Goal: Task Accomplishment & Management: Complete application form

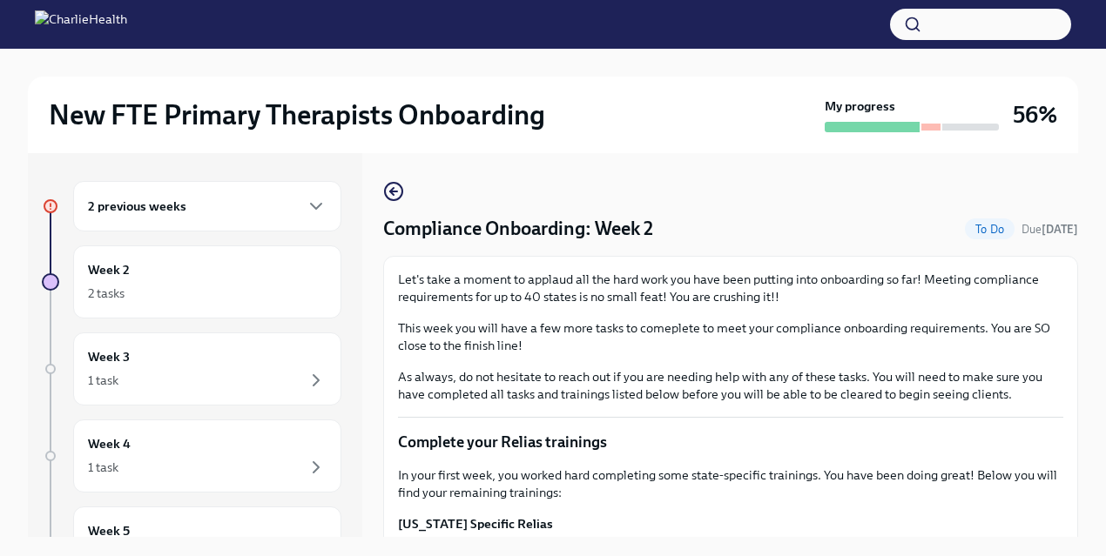
scroll to position [30, 0]
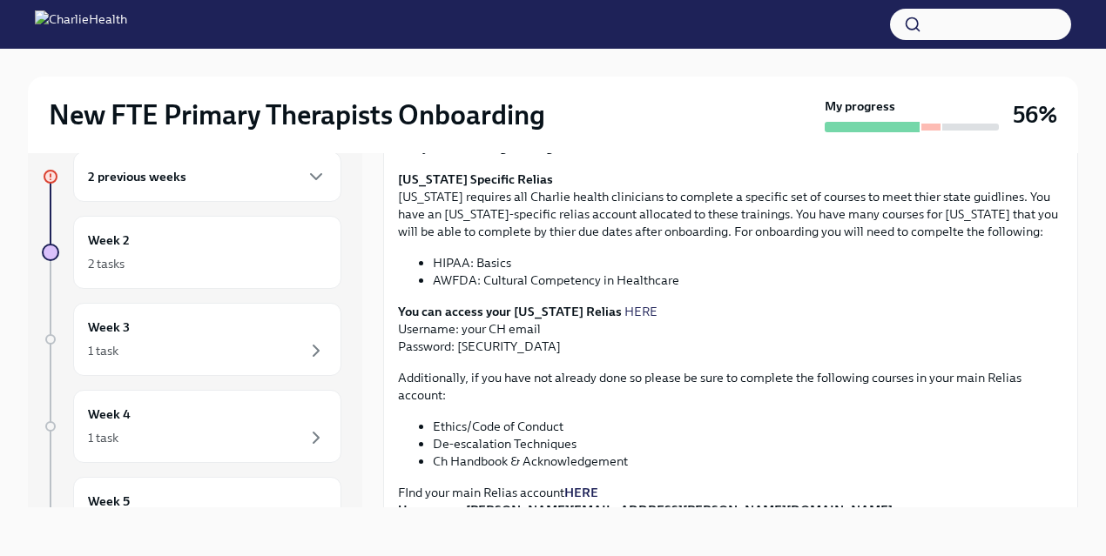
click at [600, 266] on li "HIPAA: Basics" at bounding box center [748, 262] width 630 height 17
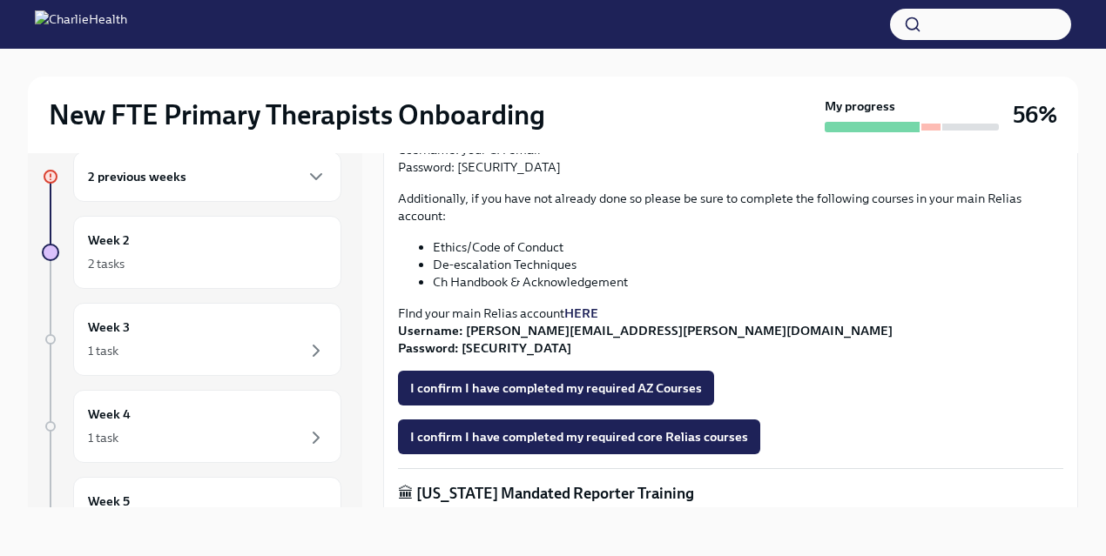
scroll to position [499, 0]
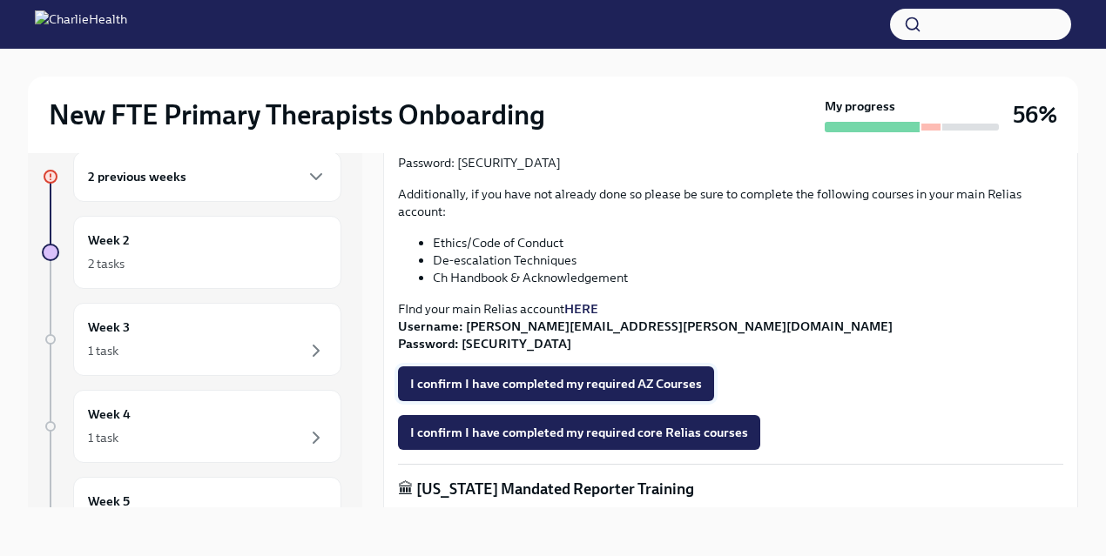
click at [598, 389] on span "I confirm I have completed my required AZ Courses" at bounding box center [556, 383] width 292 height 17
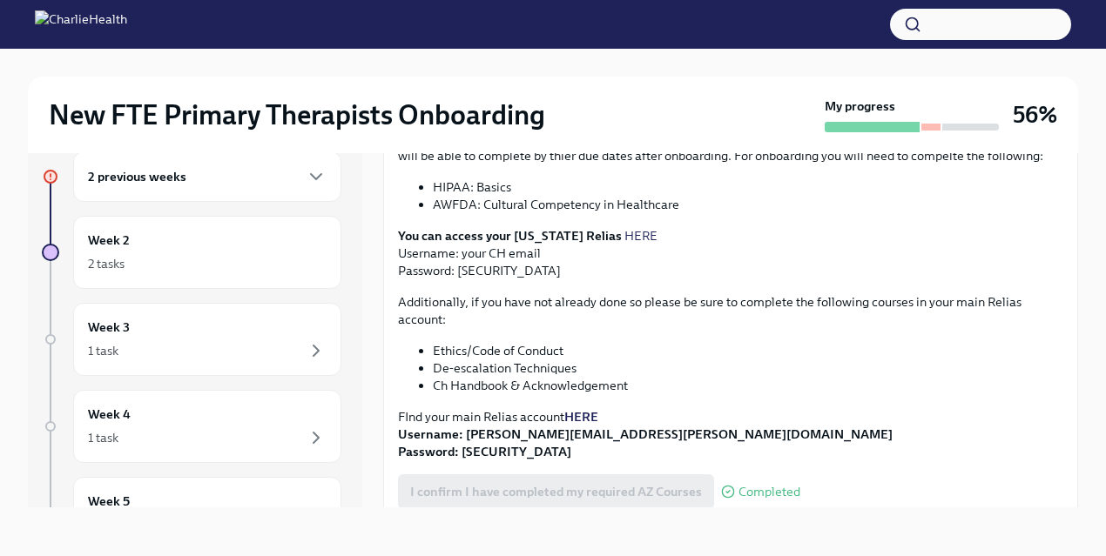
scroll to position [435, 0]
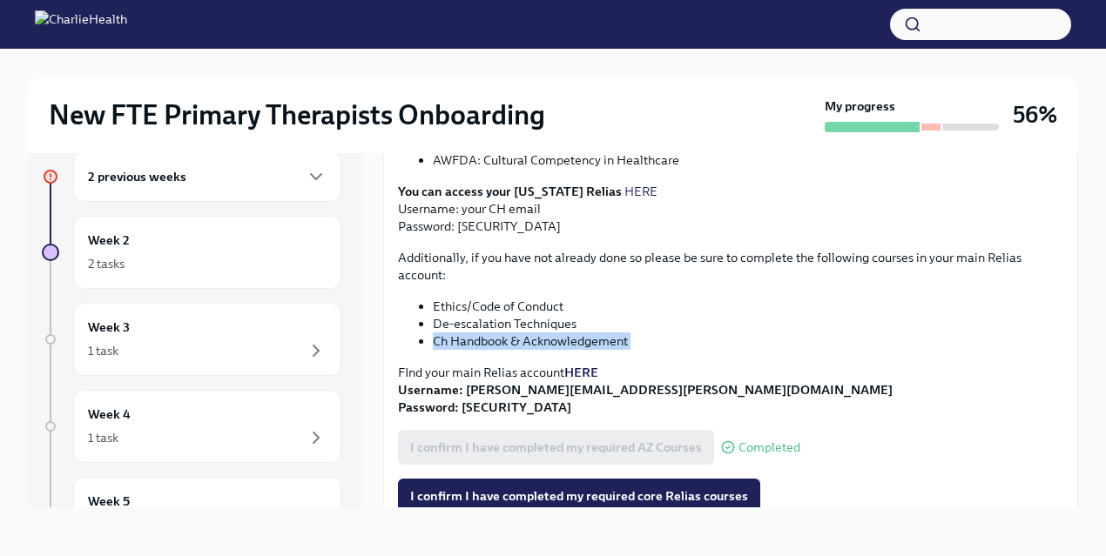
drag, startPoint x: 434, startPoint y: 340, endPoint x: 636, endPoint y: 352, distance: 202.4
click at [636, 352] on div "In your first week, you worked hard completing some state-specific trainings. Y…" at bounding box center [730, 209] width 665 height 415
copy div "Ch Handbook & Acknowledgement"
click at [587, 367] on strong "HERE" at bounding box center [581, 373] width 34 height 16
click at [543, 490] on span "I confirm I have completed my required core Relias courses" at bounding box center [579, 496] width 338 height 17
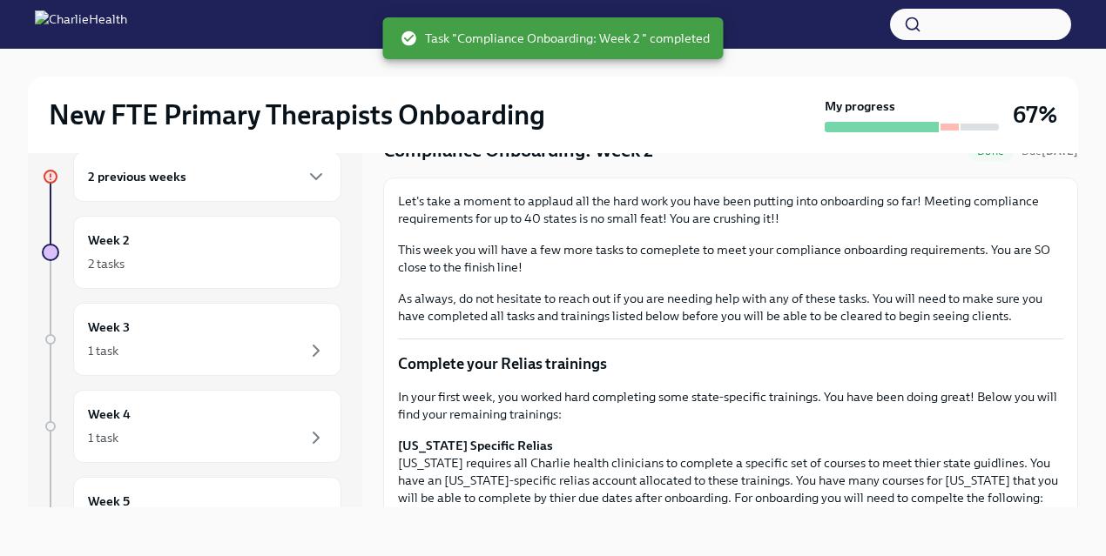
scroll to position [0, 0]
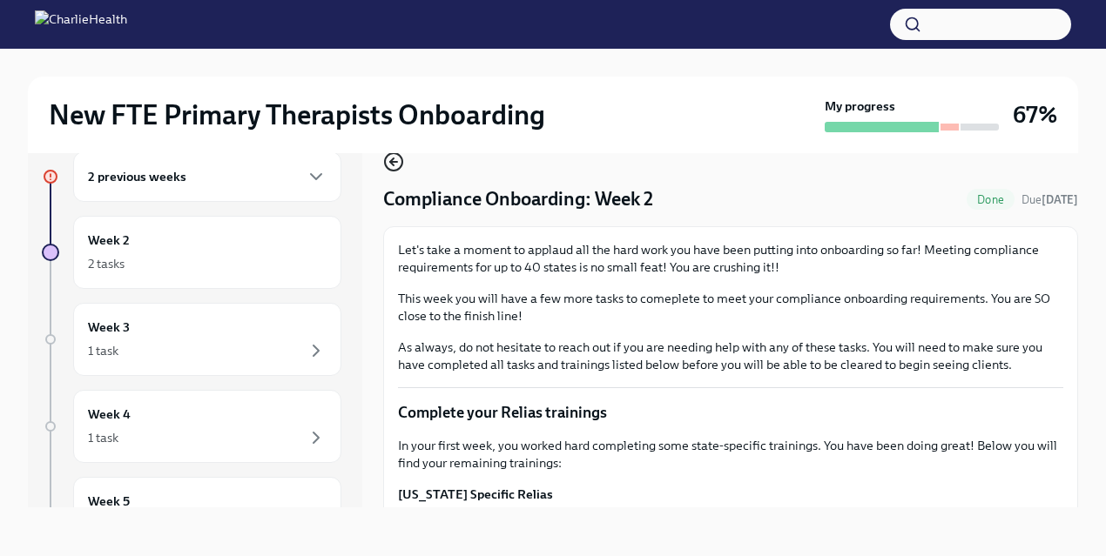
click at [395, 162] on icon "button" at bounding box center [393, 162] width 7 height 0
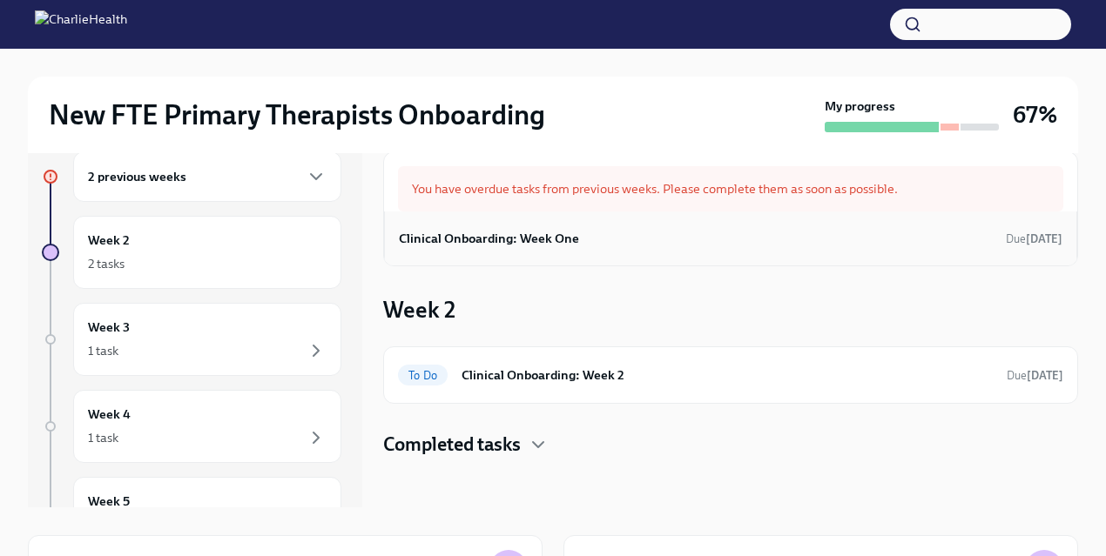
click at [497, 239] on h6 "Clinical Onboarding: Week One" at bounding box center [489, 238] width 180 height 19
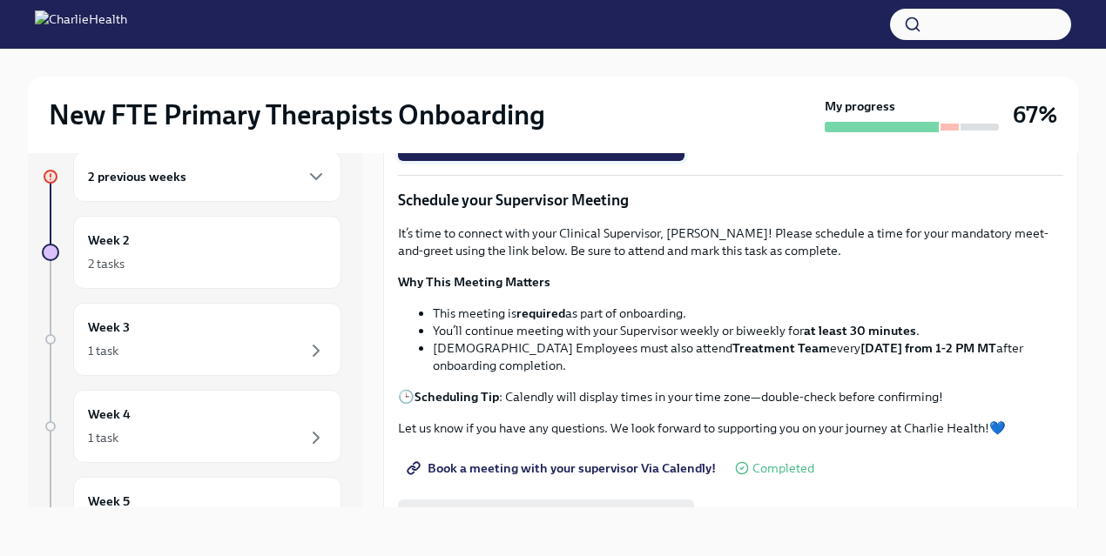
scroll to position [1148, 0]
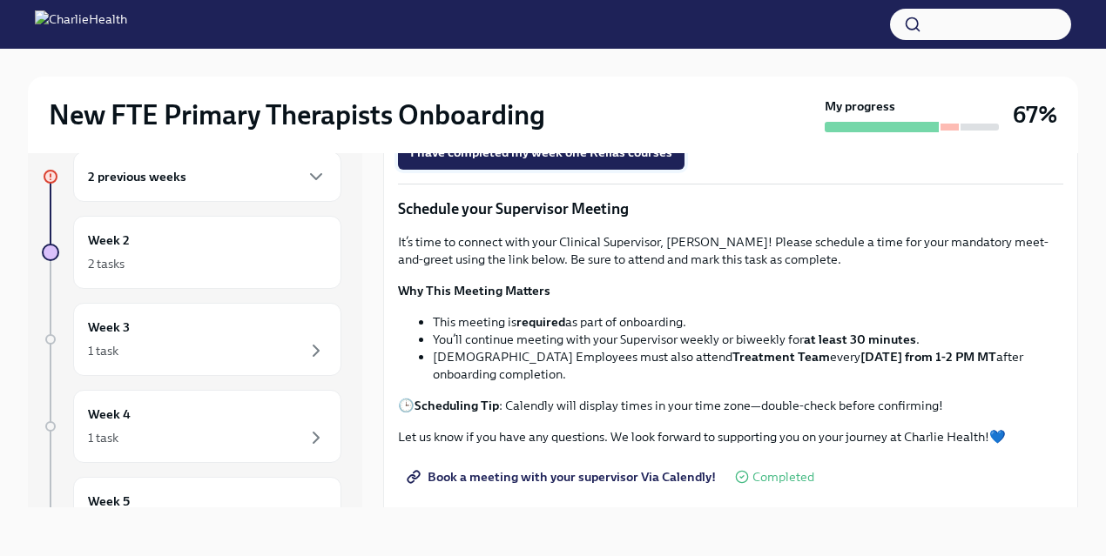
click at [463, 161] on span "I have completed my week one Relias courses" at bounding box center [541, 152] width 262 height 17
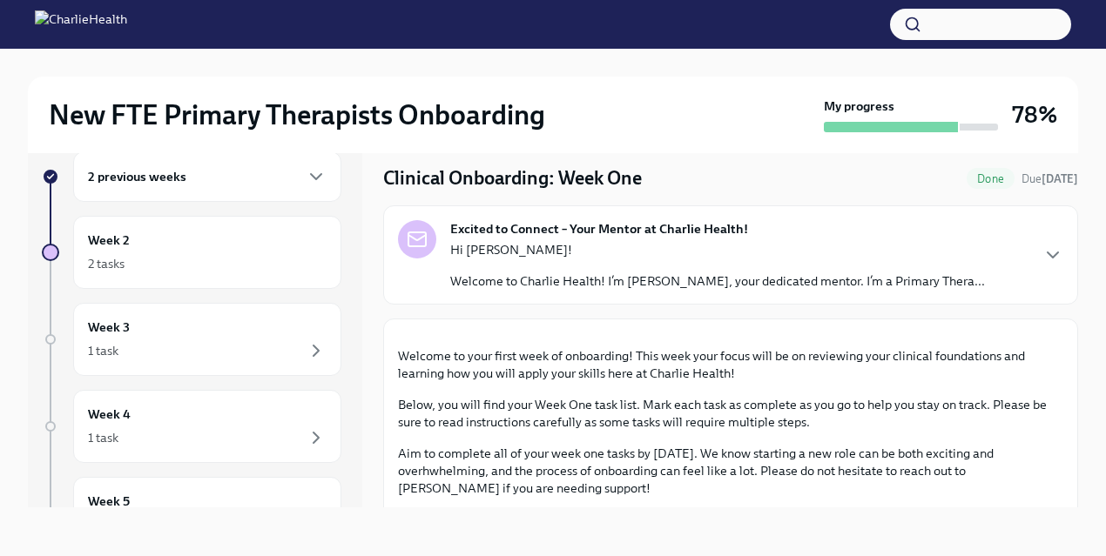
scroll to position [0, 0]
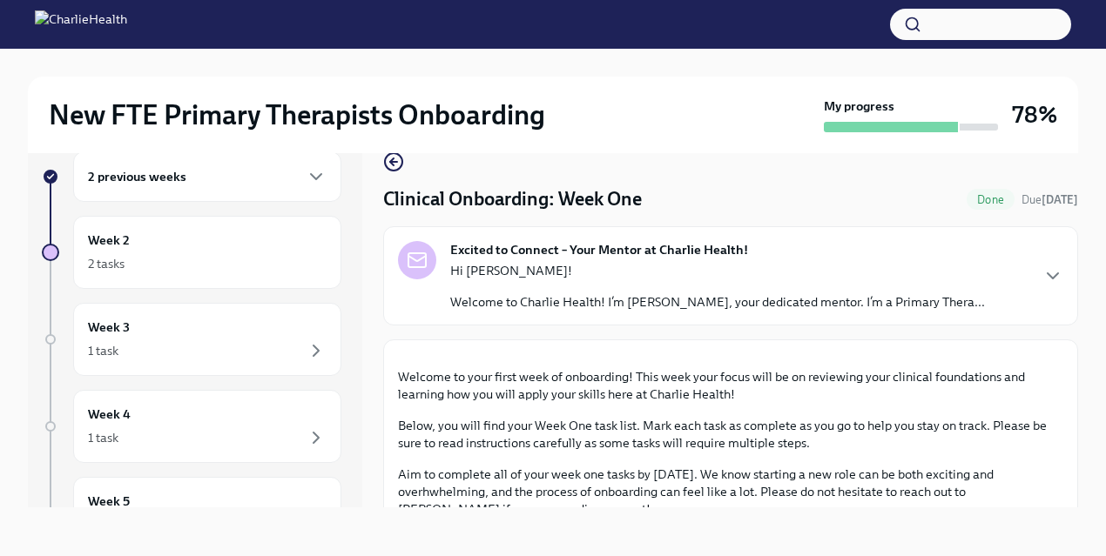
click at [504, 263] on p "Hi [PERSON_NAME]!" at bounding box center [717, 270] width 535 height 17
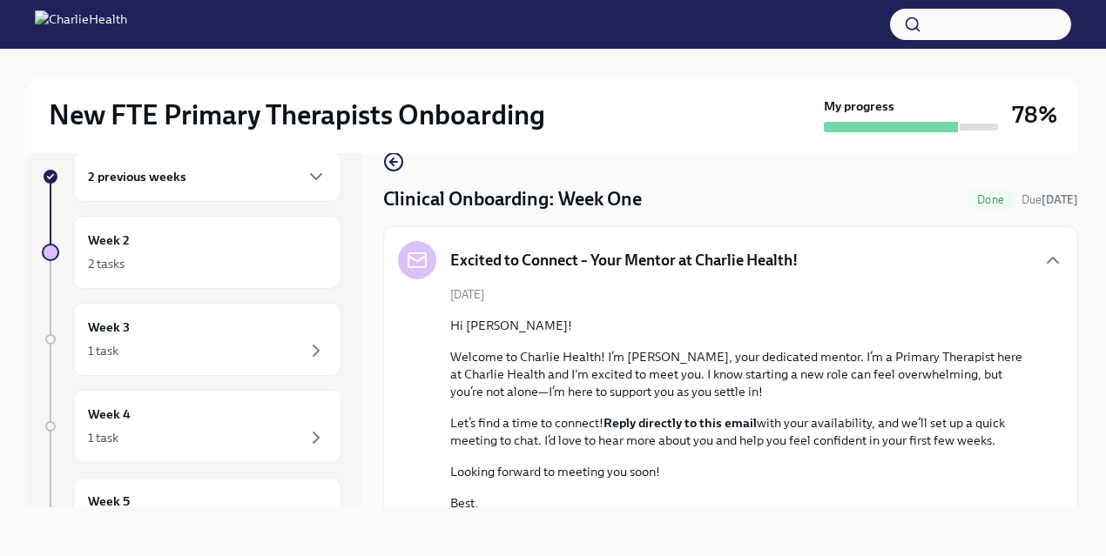
click at [504, 263] on h5 "Excited to Connect – Your Mentor at Charlie Health!" at bounding box center [623, 260] width 347 height 21
click at [652, 277] on div "Excited to Connect – Your Mentor at Charlie Health!" at bounding box center [598, 260] width 400 height 38
click at [1055, 258] on icon "button" at bounding box center [1052, 260] width 21 height 21
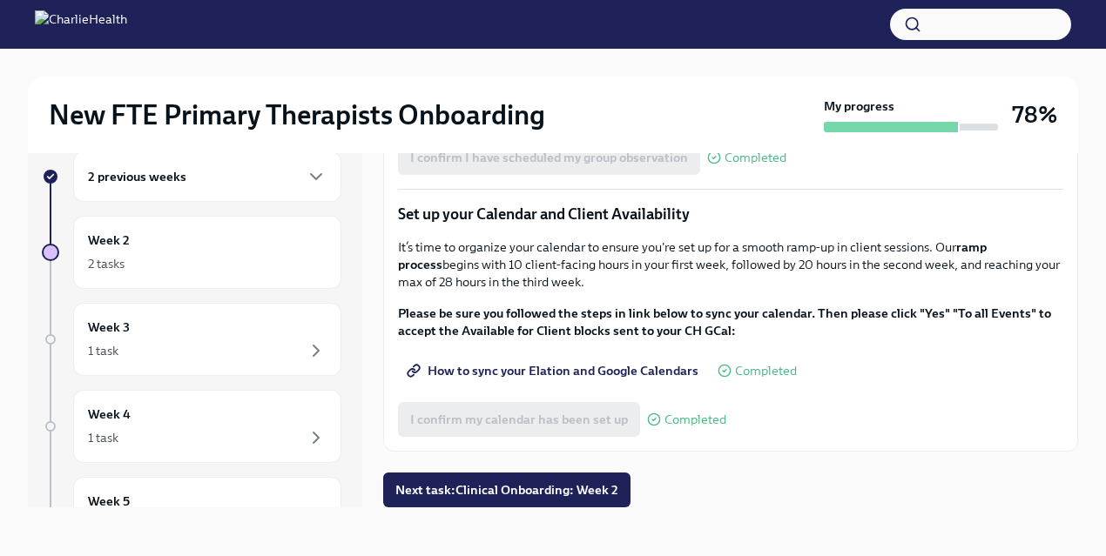
scroll to position [2524, 0]
click at [542, 491] on span "Next task : Clinical Onboarding: Week 2" at bounding box center [506, 490] width 223 height 17
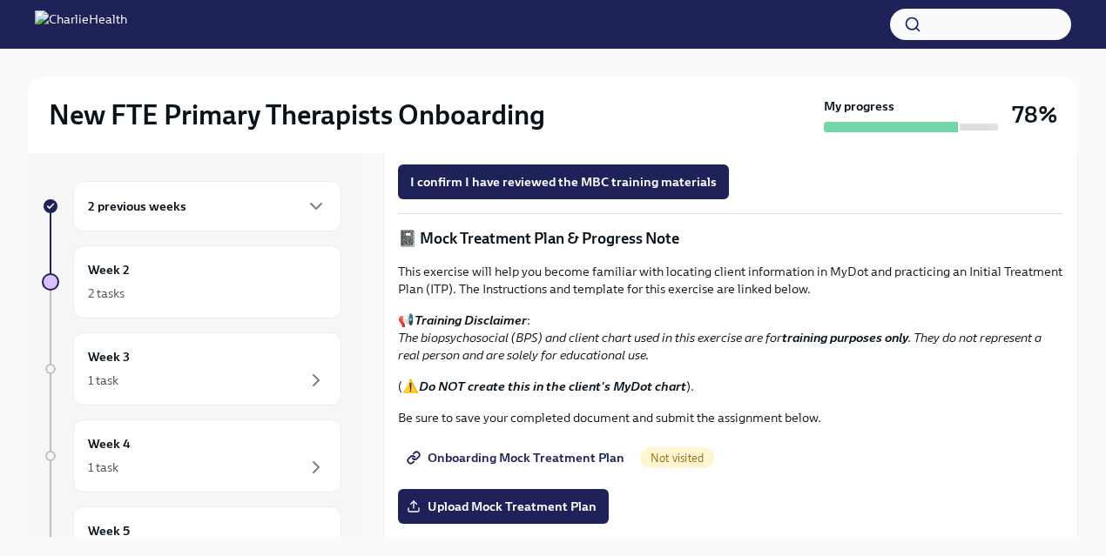
scroll to position [983, 0]
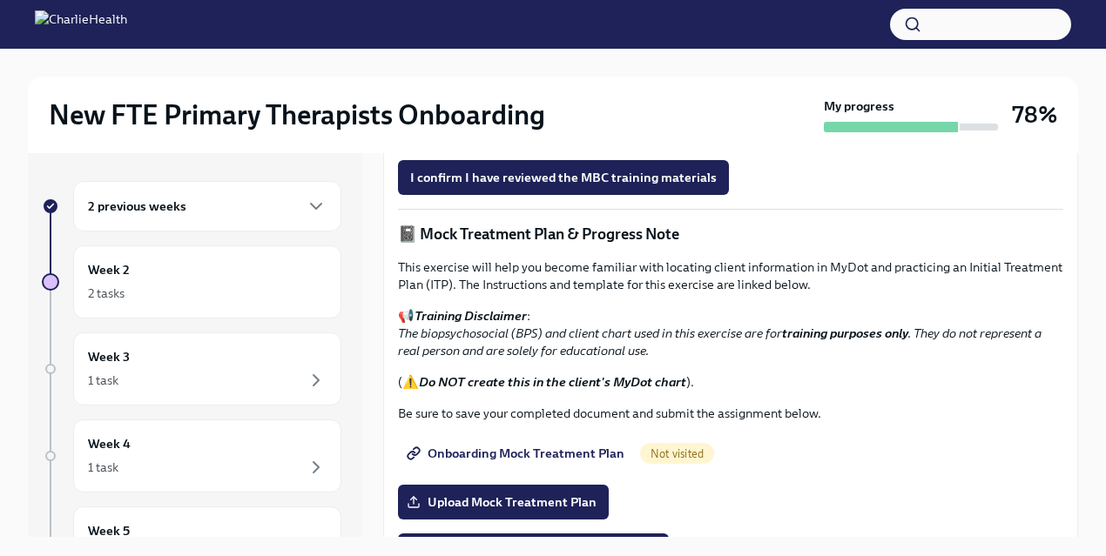
click at [536, 138] on span "Measurement Based Care (MBC) Training" at bounding box center [539, 128] width 258 height 17
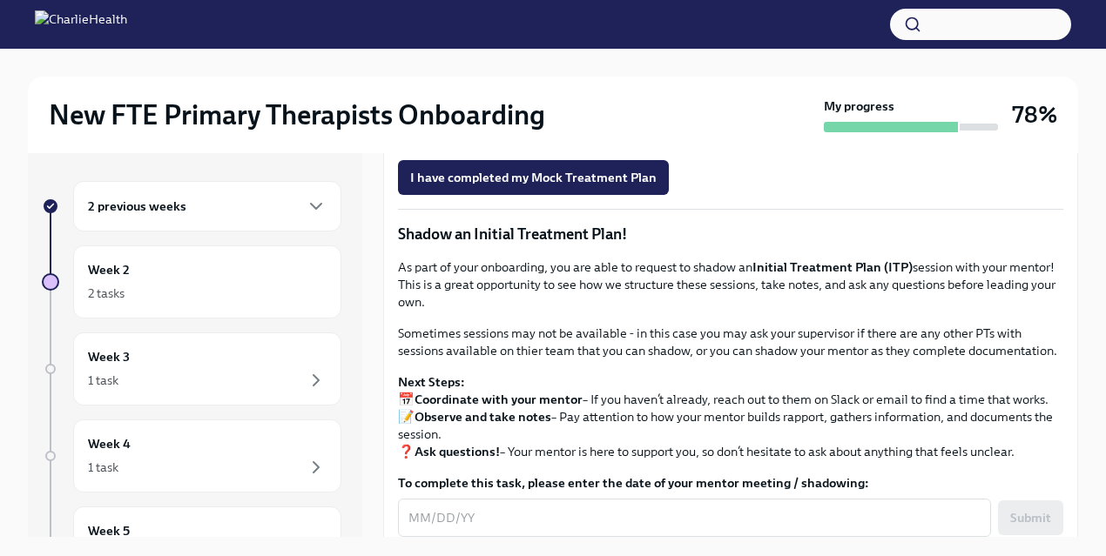
scroll to position [1331, 0]
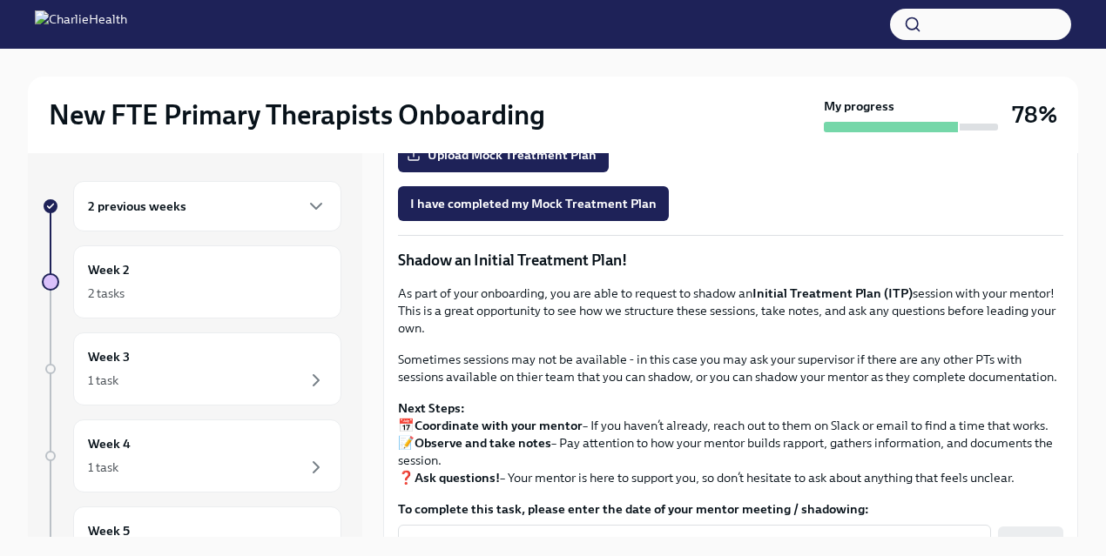
click at [525, 115] on span "Onboarding Mock Treatment Plan" at bounding box center [517, 106] width 214 height 17
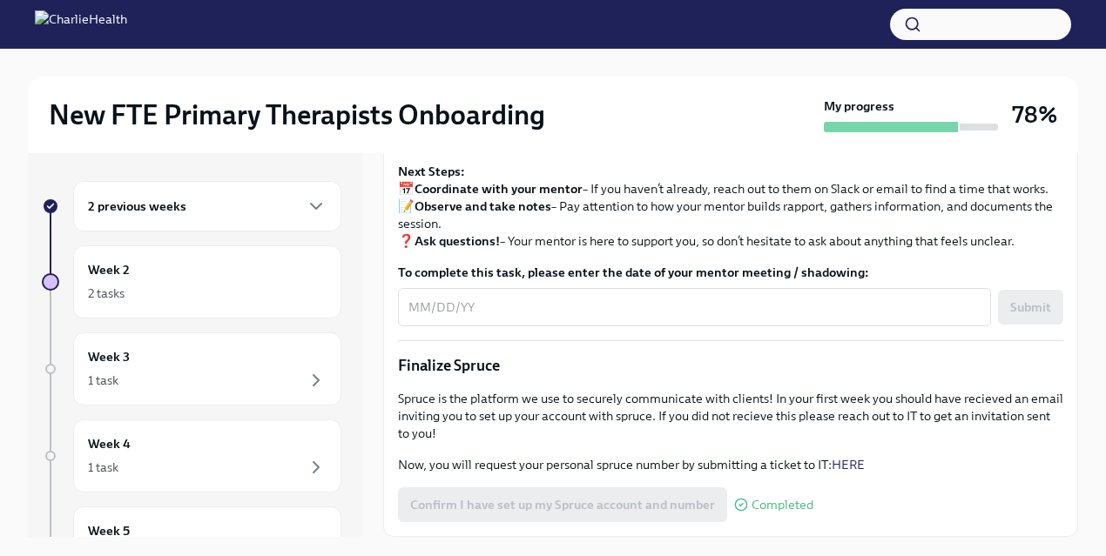
scroll to position [1675, 0]
